Goal: Transaction & Acquisition: Subscribe to service/newsletter

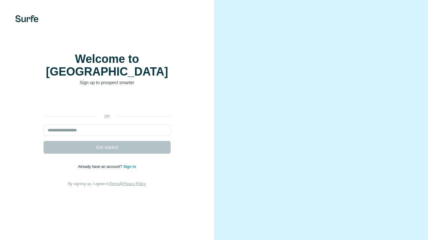
select select "*"
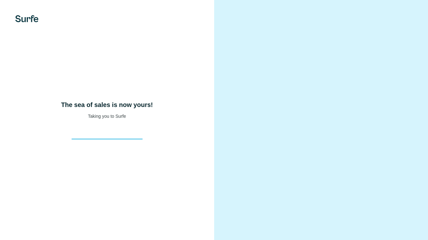
select select "*"
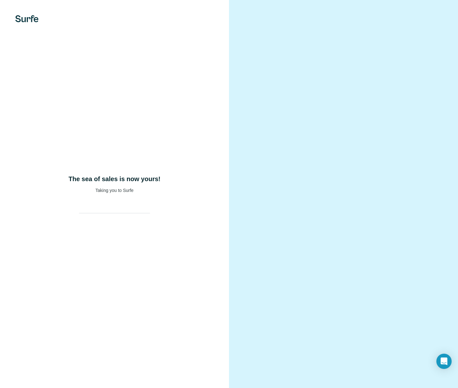
select select "*"
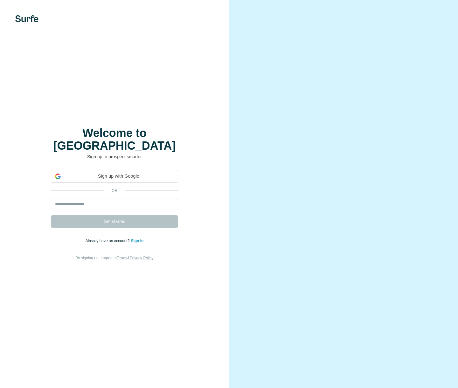
select select "*"
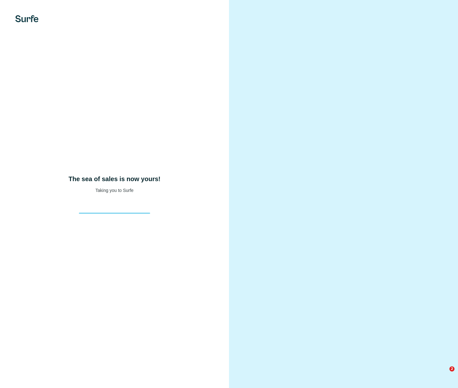
select select "*"
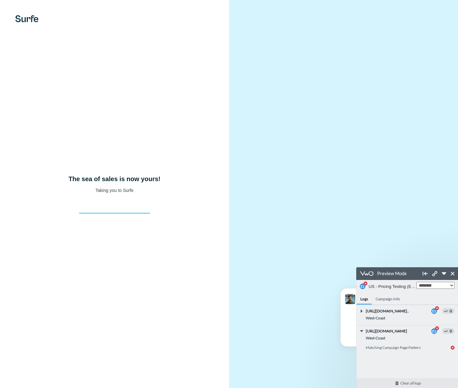
scroll to position [55, 0]
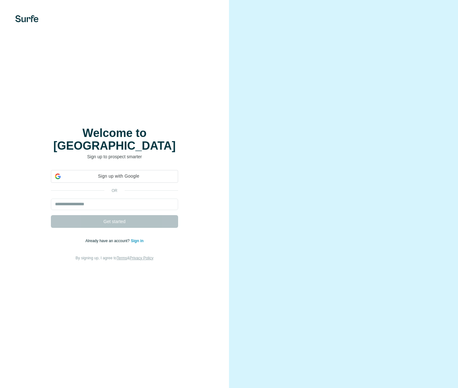
select select "*"
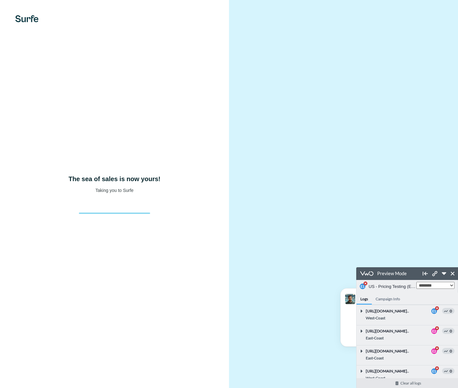
scroll to position [721, 0]
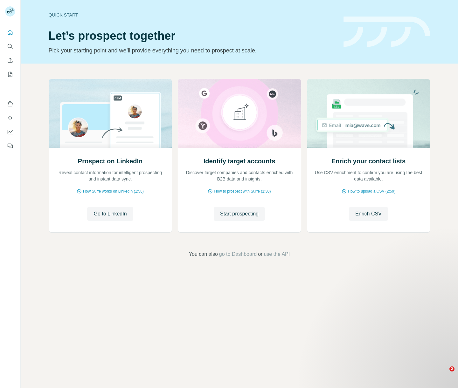
select select "*"
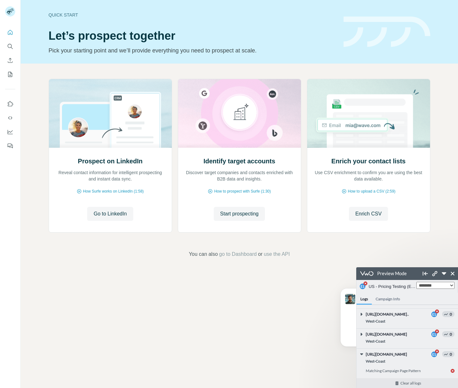
scroll to position [876, 0]
